Goal: Participate in discussion: Engage in conversation with other users on a specific topic

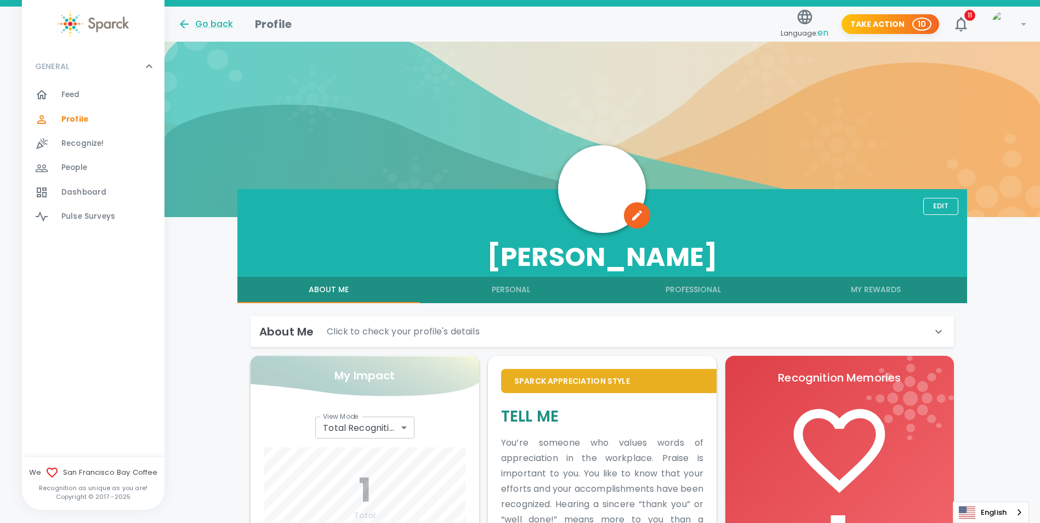
click at [96, 99] on div "Feed 0" at bounding box center [112, 94] width 103 height 15
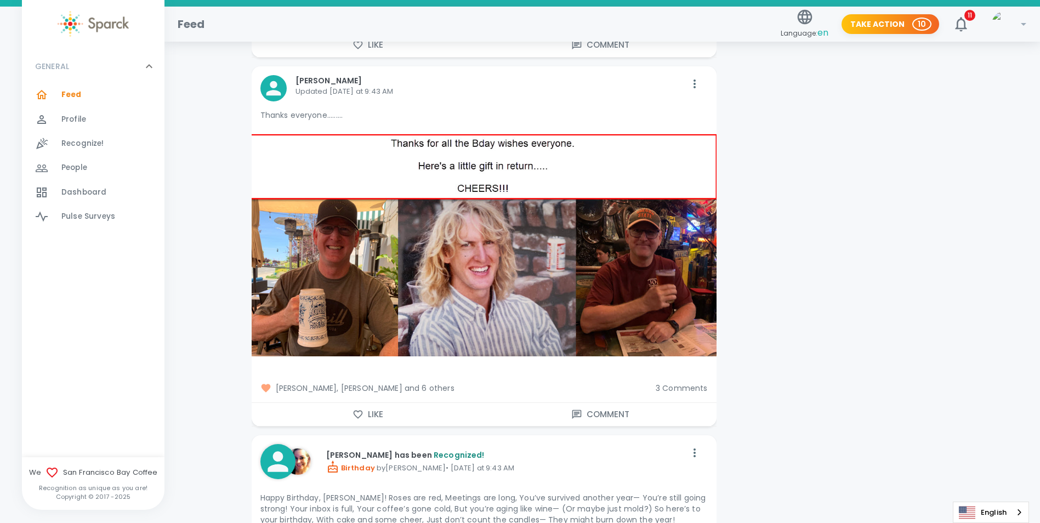
scroll to position [1699, 0]
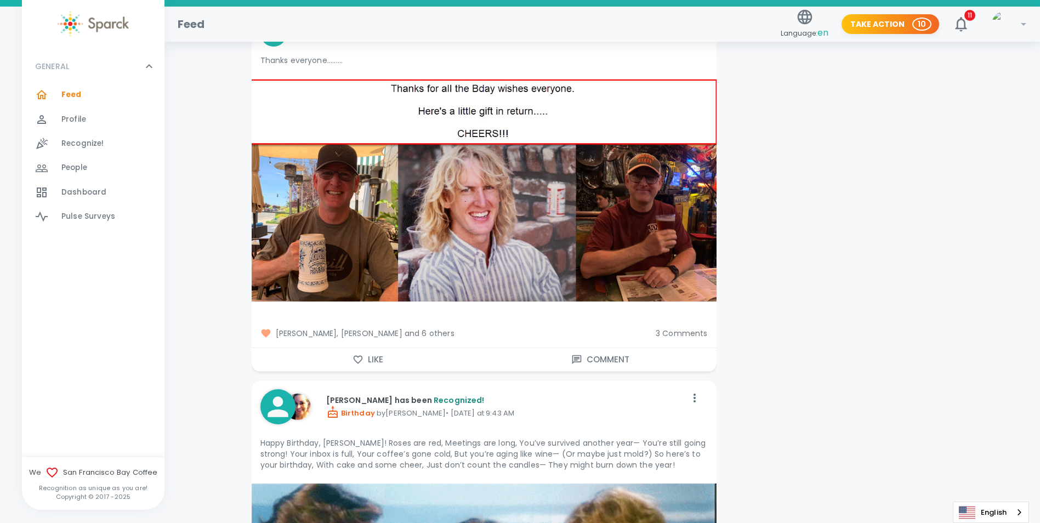
click at [362, 362] on icon "button" at bounding box center [357, 359] width 11 height 11
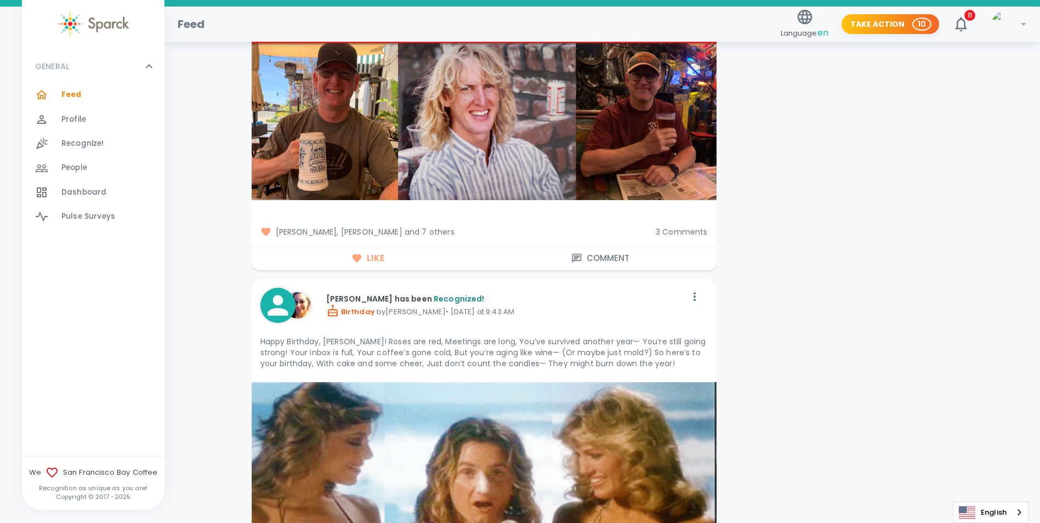
scroll to position [1808, 0]
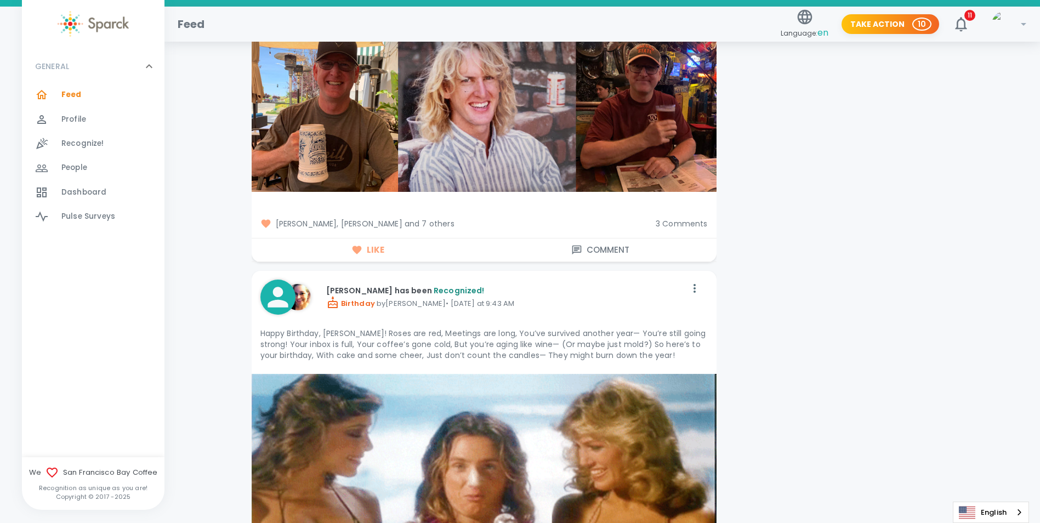
click at [665, 221] on span "3 Comments" at bounding box center [681, 223] width 52 height 11
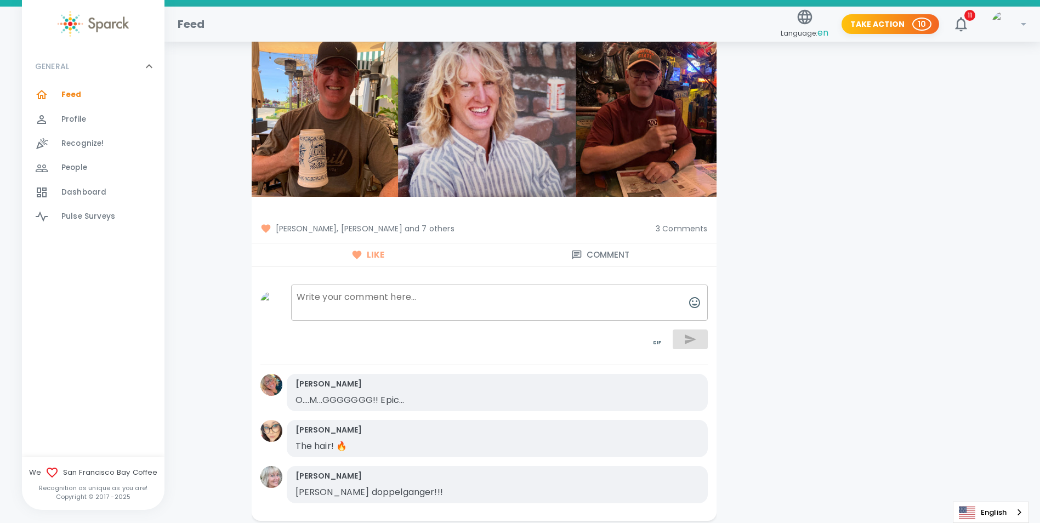
scroll to position [1754, 0]
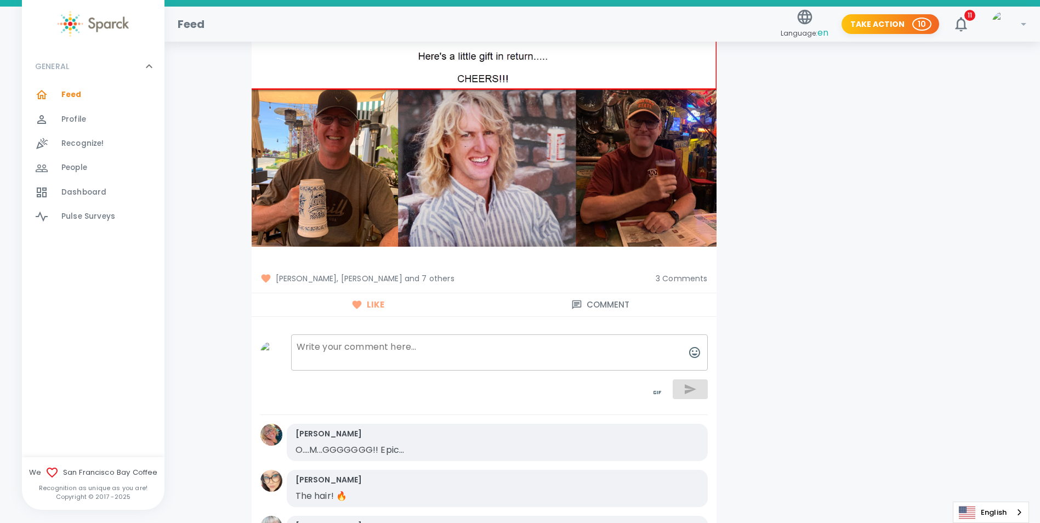
click at [703, 279] on span "3 Comments" at bounding box center [681, 278] width 52 height 11
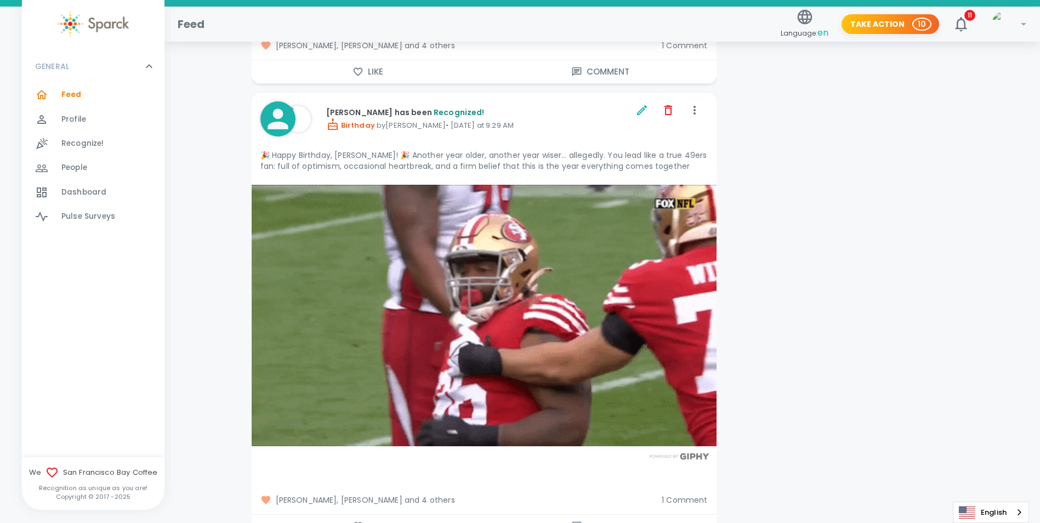
scroll to position [2521, 0]
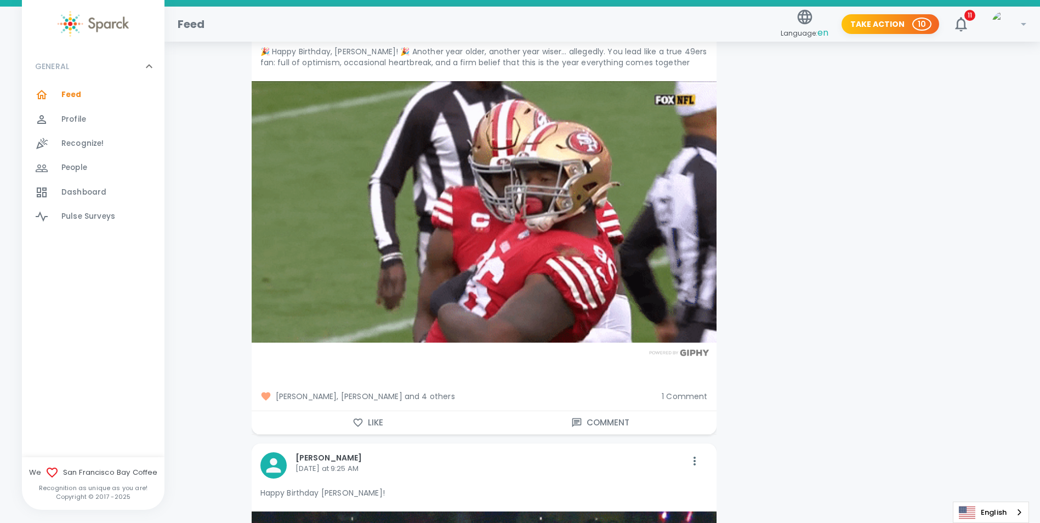
click at [700, 396] on span "1 Comment" at bounding box center [683, 396] width 45 height 11
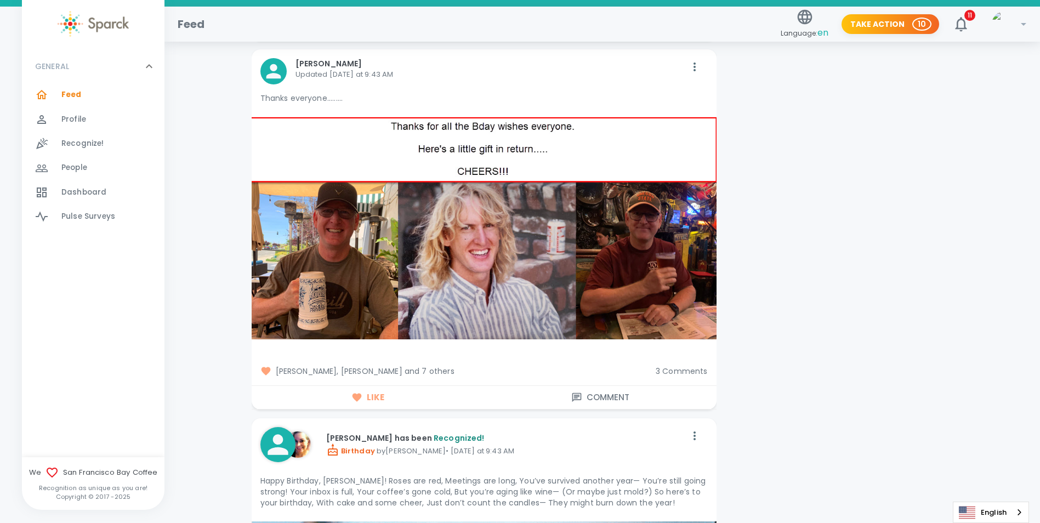
scroll to position [1644, 0]
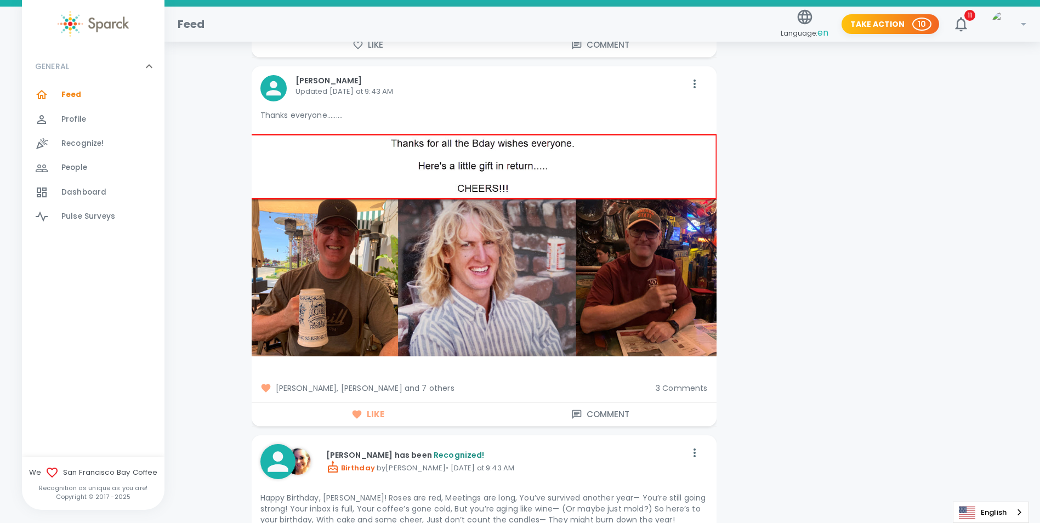
click at [699, 385] on span "3 Comments" at bounding box center [681, 388] width 52 height 11
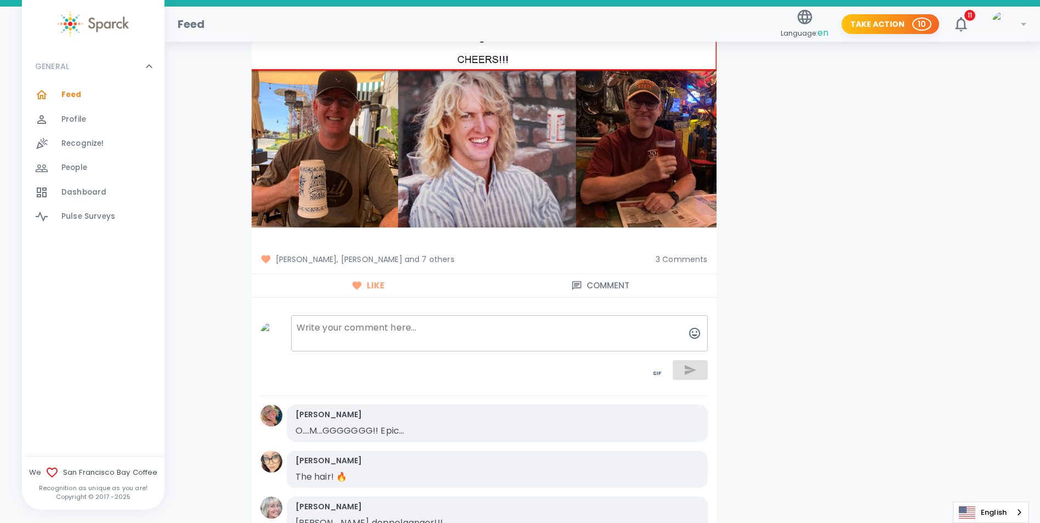
scroll to position [1754, 0]
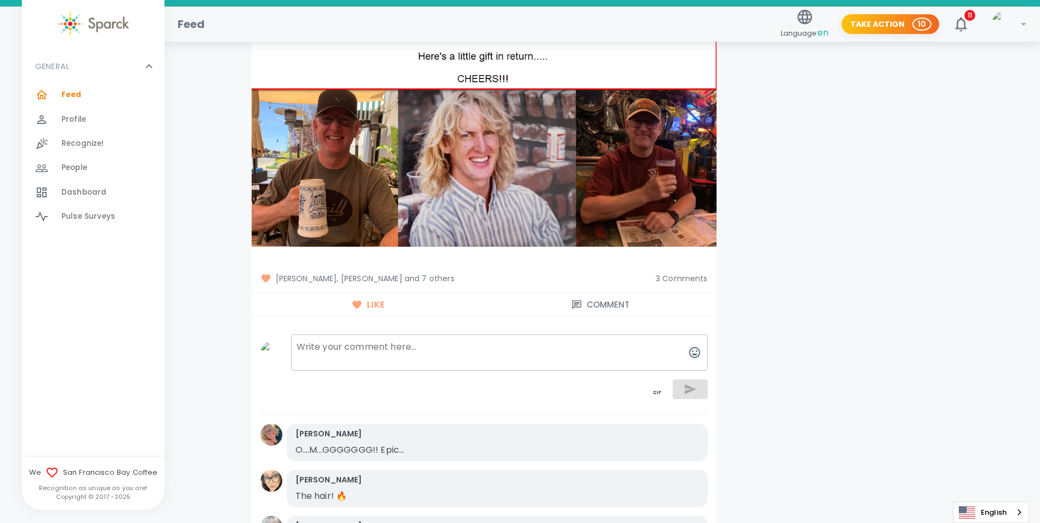
click at [701, 281] on span "3 Comments" at bounding box center [681, 278] width 52 height 11
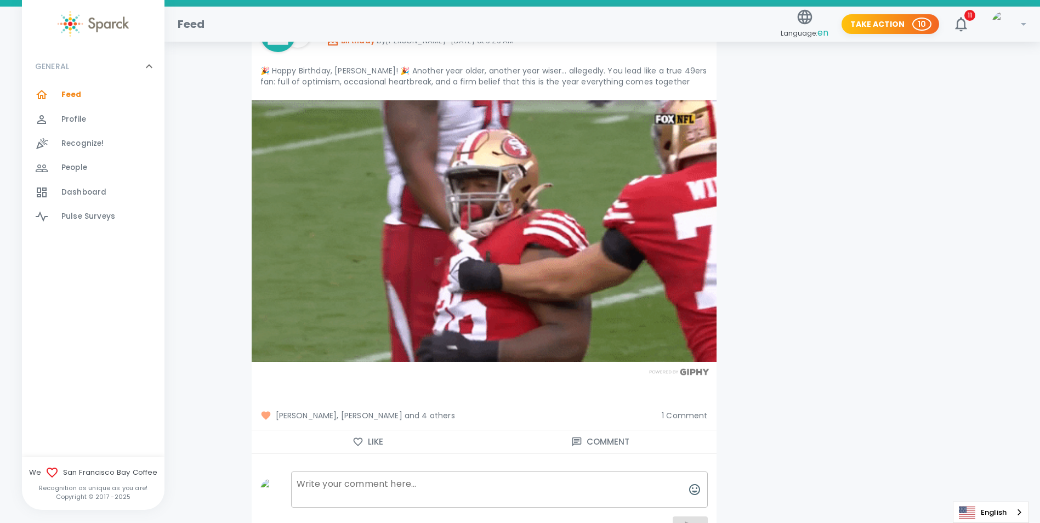
scroll to position [2521, 0]
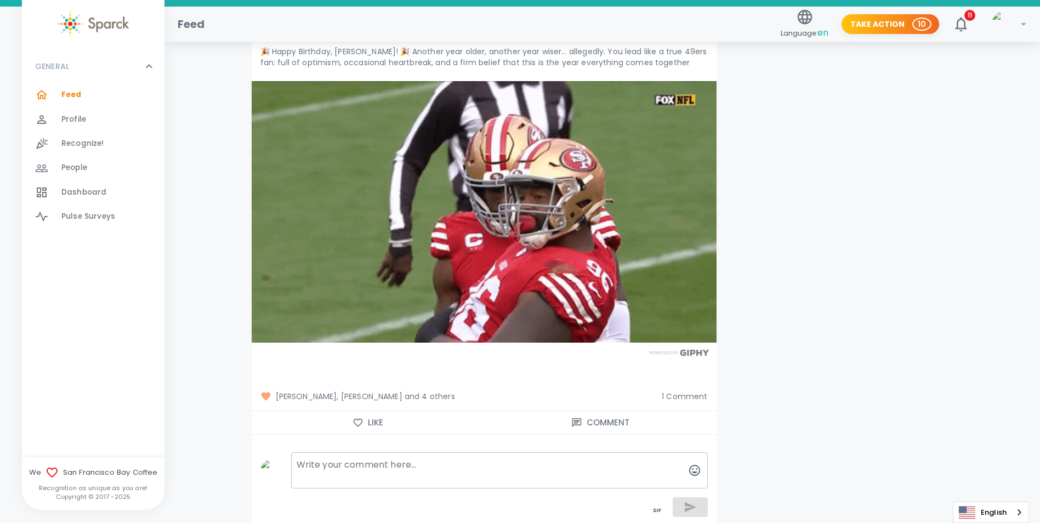
click at [700, 400] on span "1 Comment" at bounding box center [683, 396] width 45 height 11
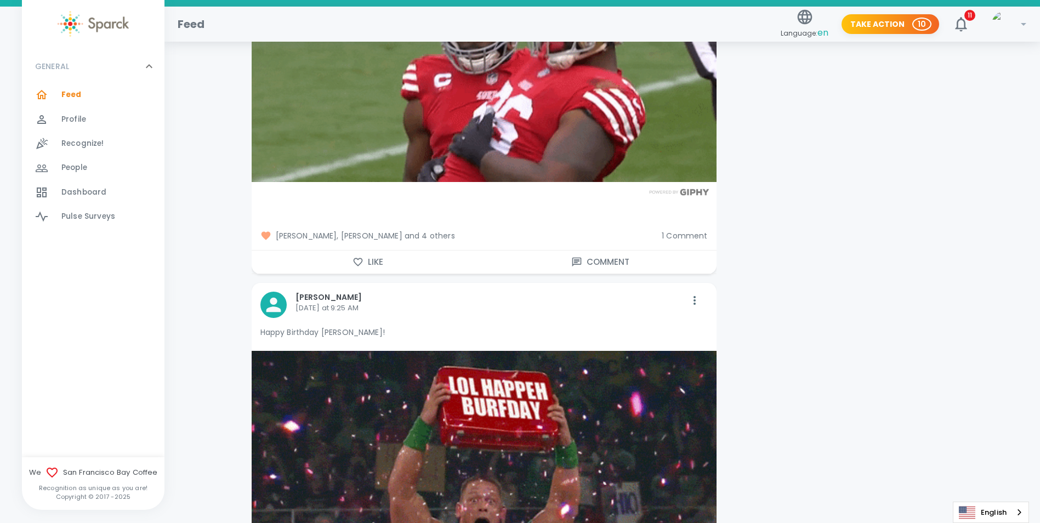
scroll to position [2685, 0]
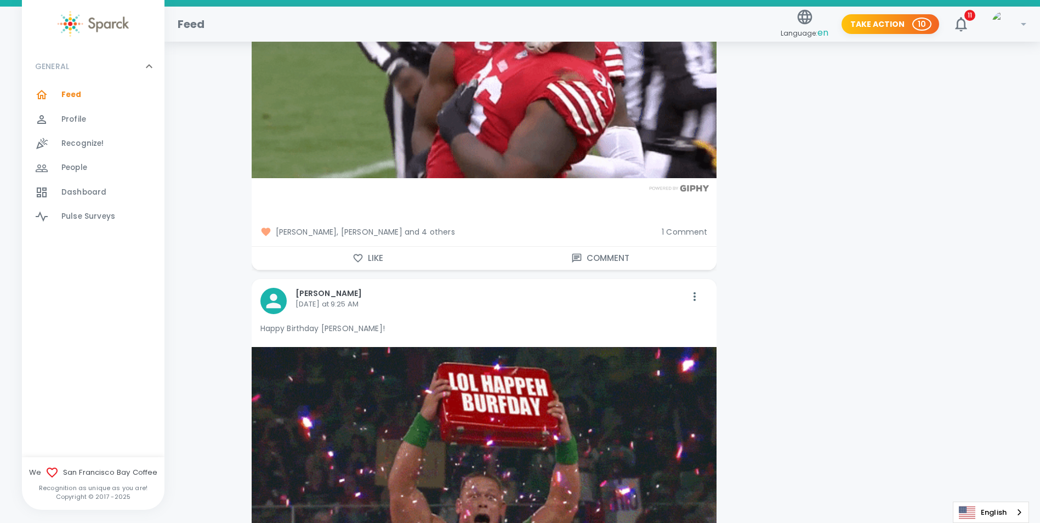
click at [701, 233] on span "1 Comment" at bounding box center [683, 231] width 45 height 11
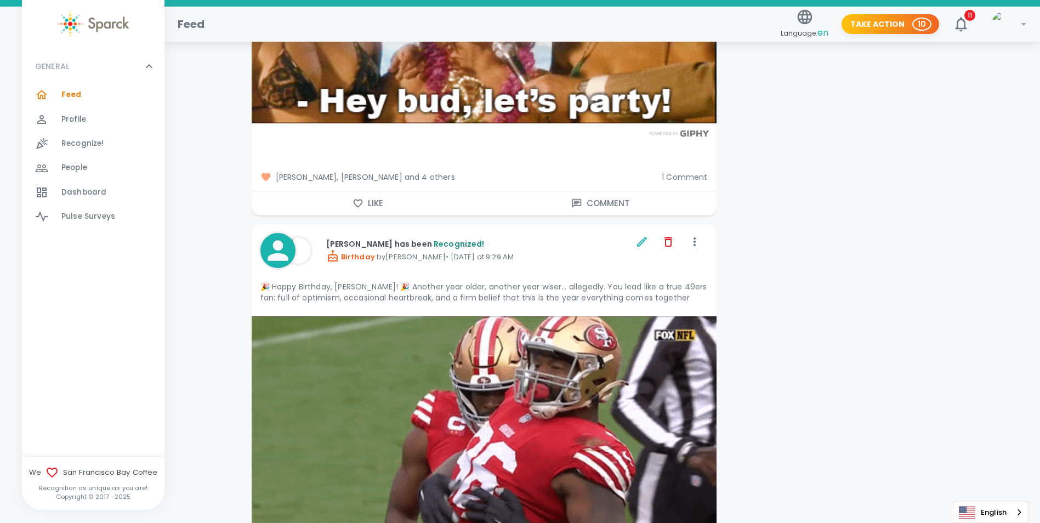
scroll to position [2192, 0]
